Goal: Check status

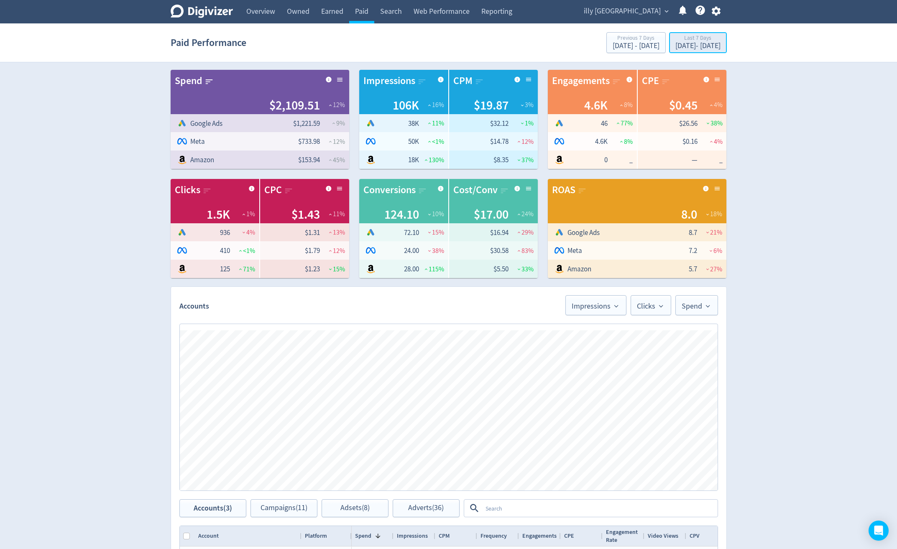
click at [698, 44] on div "[DATE] - [DATE]" at bounding box center [697, 46] width 45 height 8
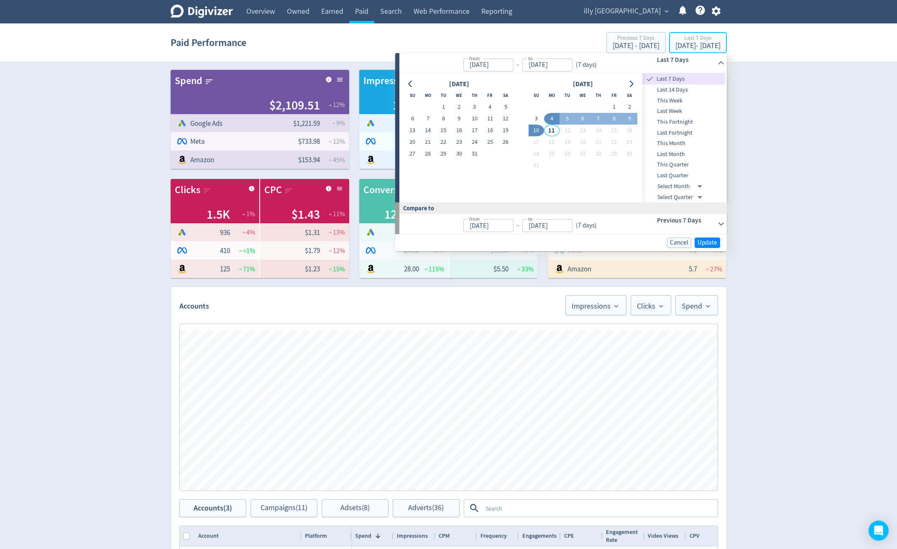
type input "[DATE]"
click at [613, 107] on button "1" at bounding box center [613, 107] width 15 height 12
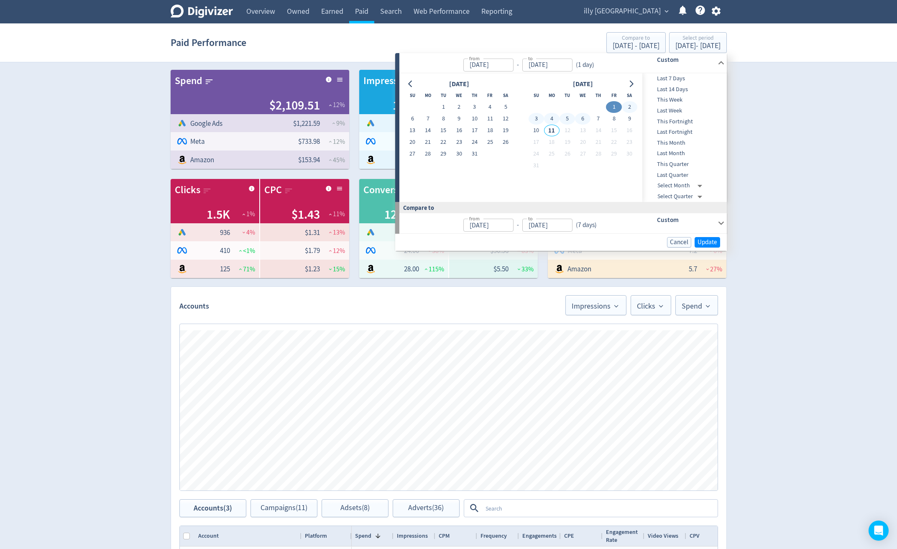
type input "[DATE]"
click at [531, 131] on button "10" at bounding box center [536, 131] width 15 height 12
type input "[DATE]"
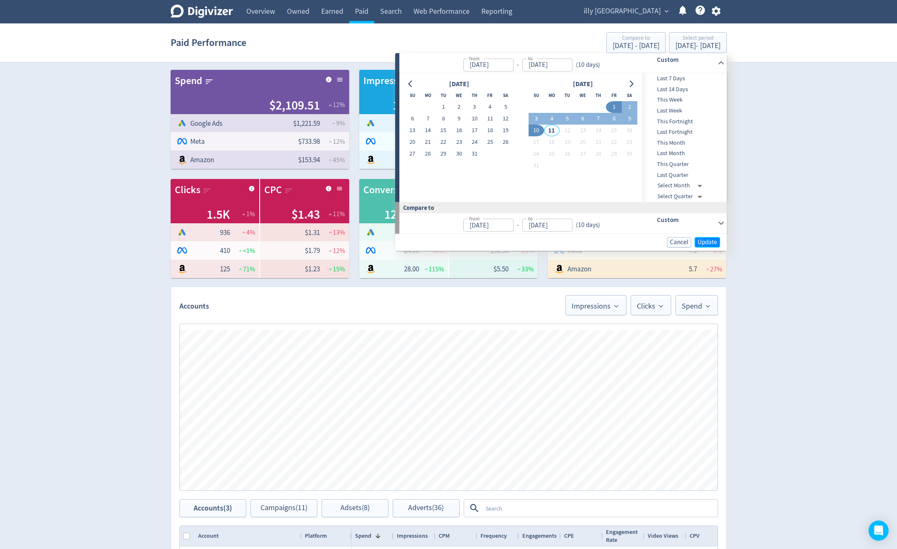
click at [697, 241] on button "Update" at bounding box center [708, 242] width 26 height 10
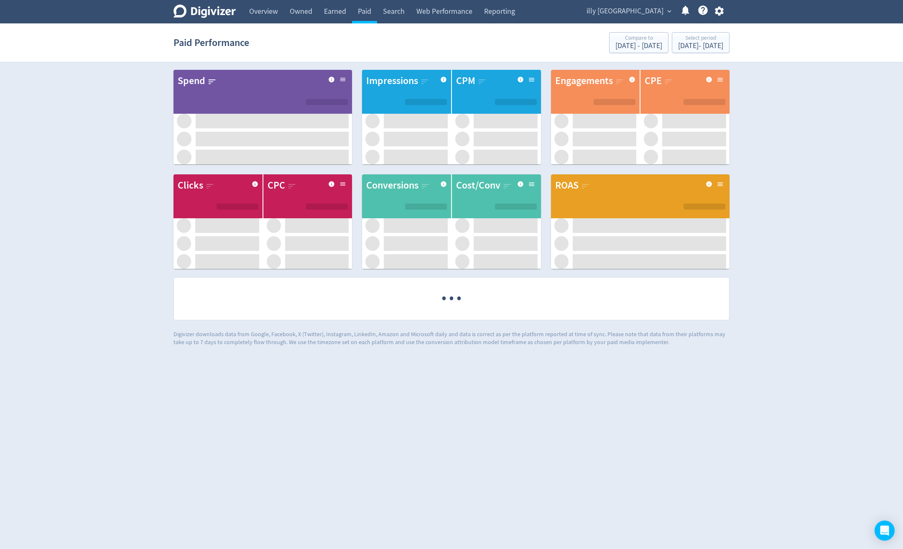
click at [248, 11] on link "Overview" at bounding box center [263, 11] width 41 height 23
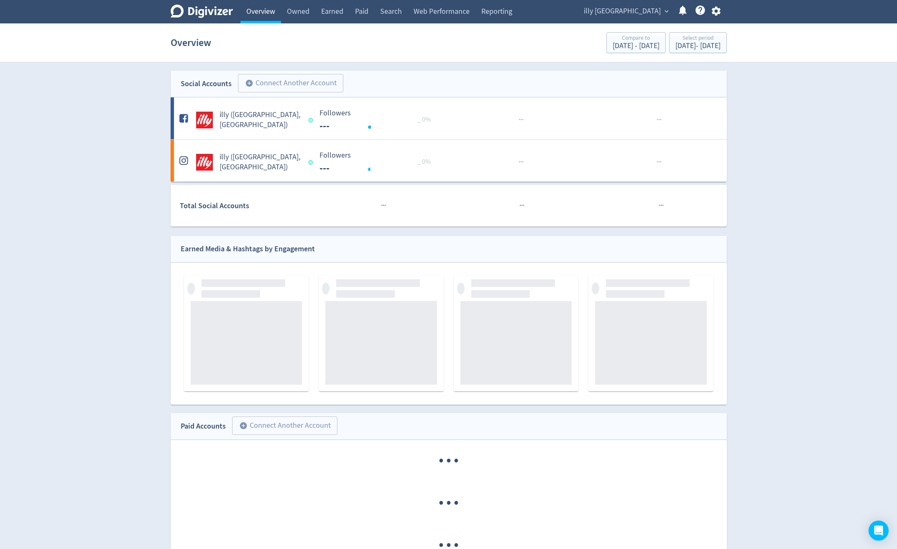
click at [271, 16] on link "Overview" at bounding box center [260, 11] width 41 height 23
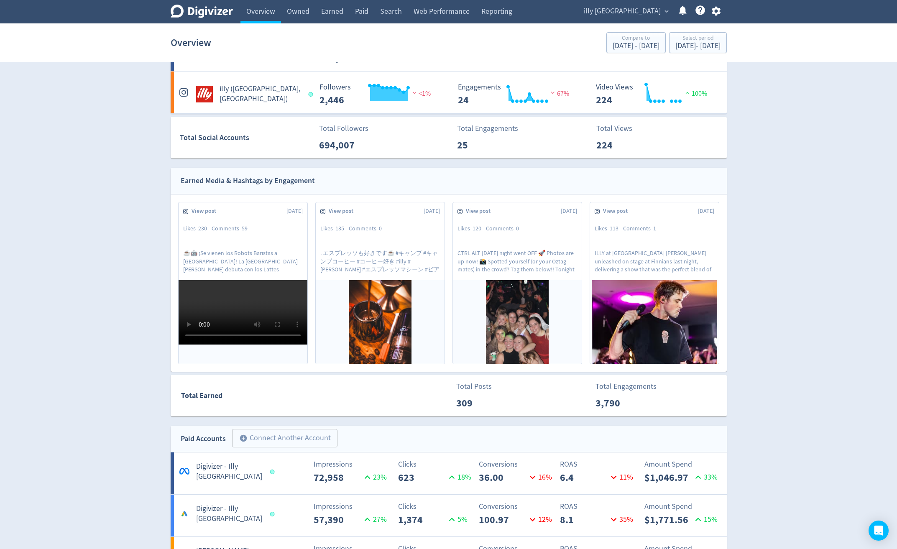
scroll to position [67, 0]
